Goal: Information Seeking & Learning: Learn about a topic

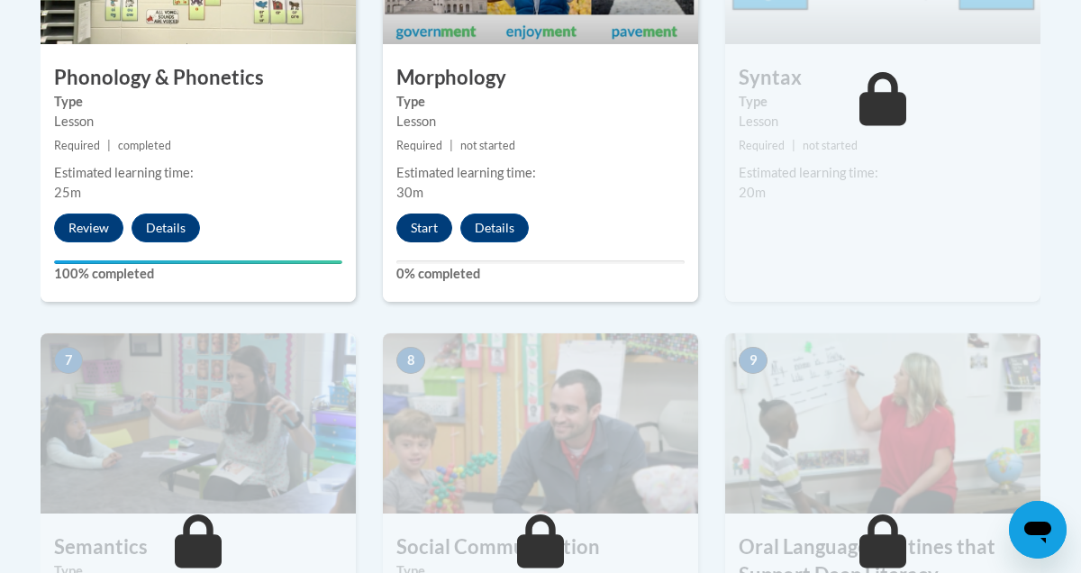
scroll to position [1302, 0]
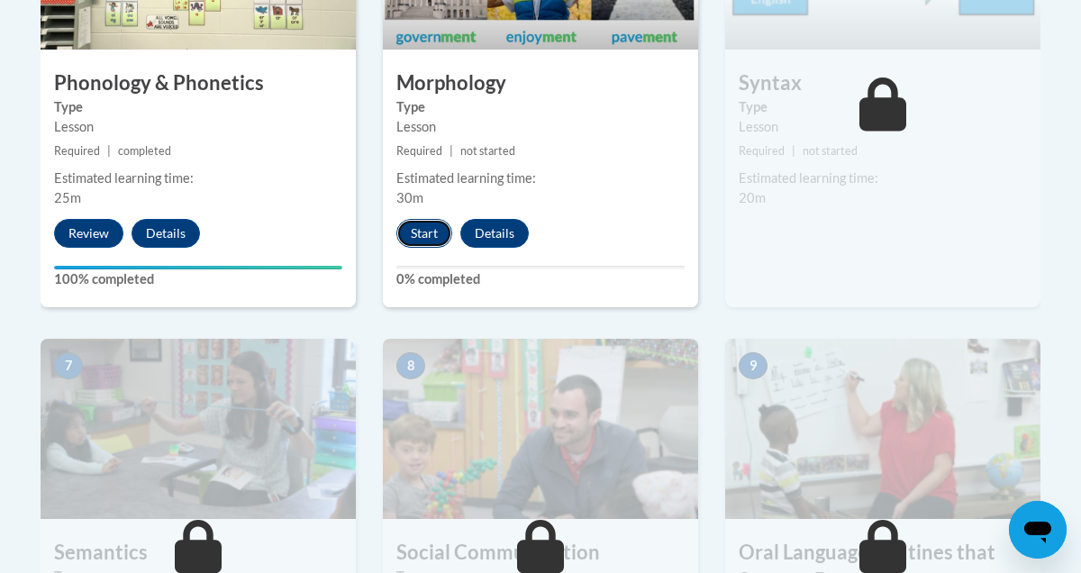
click at [417, 227] on button "Start" at bounding box center [424, 233] width 56 height 29
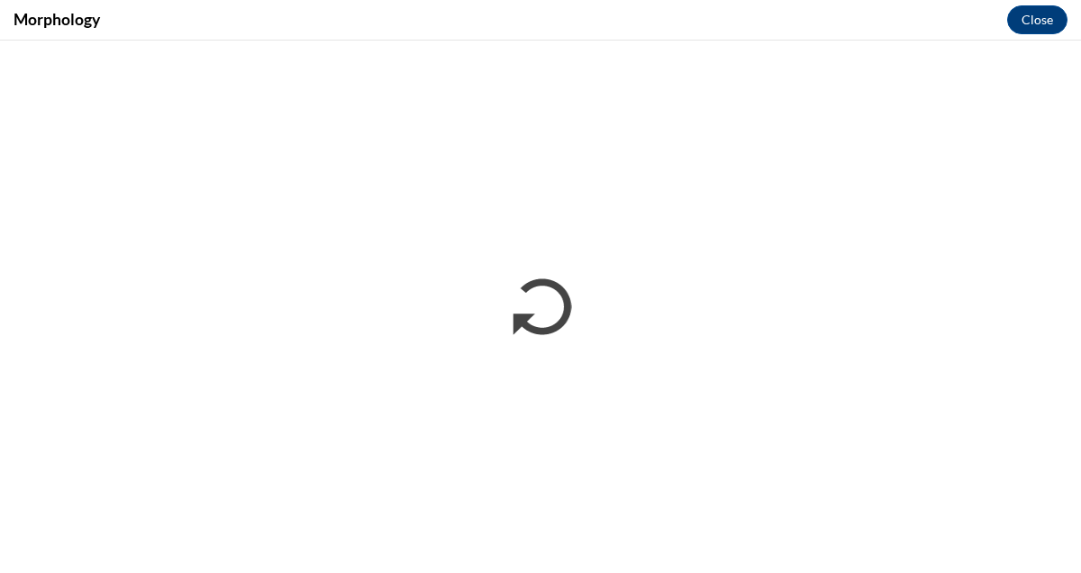
scroll to position [0, 0]
